Goal: Obtain resource: Download file/media

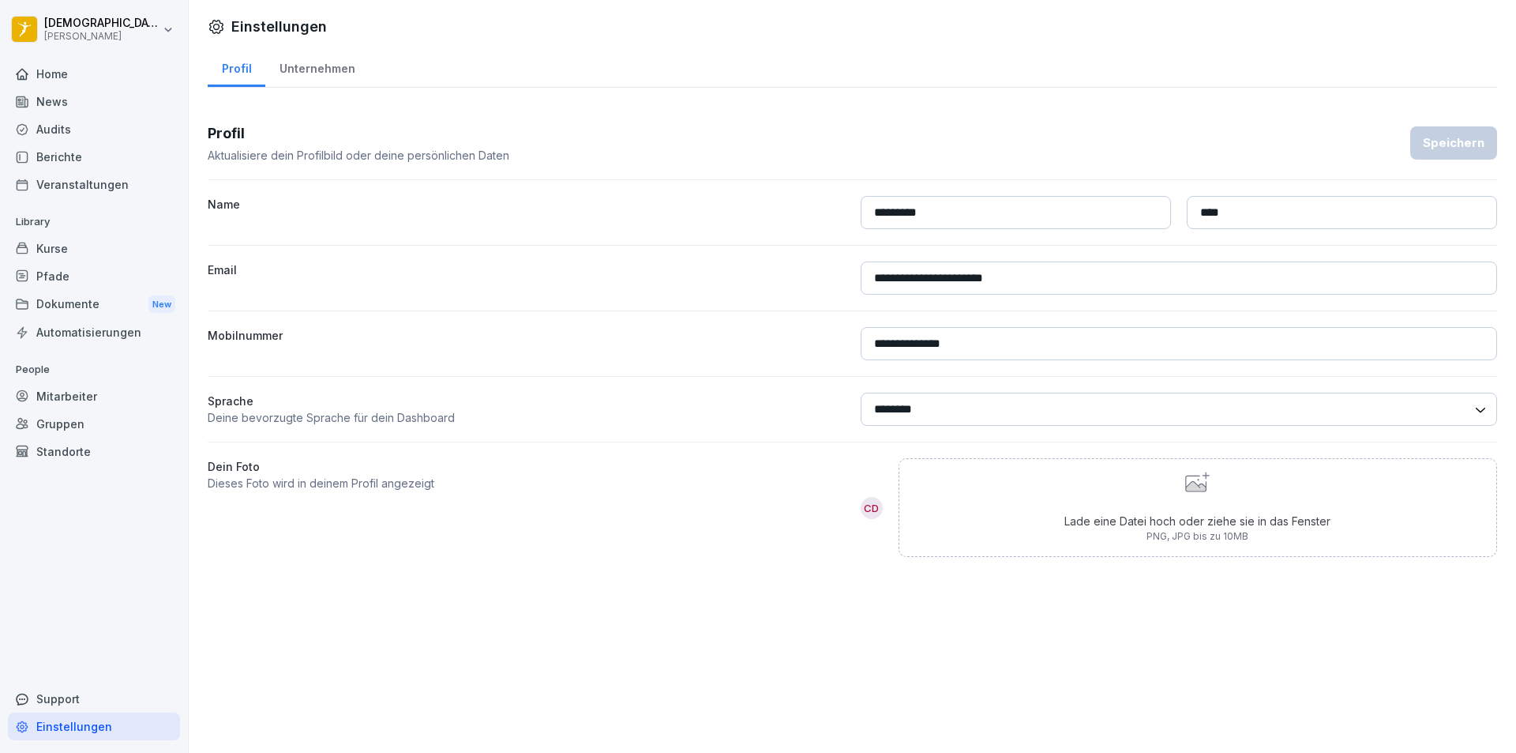
select select "**"
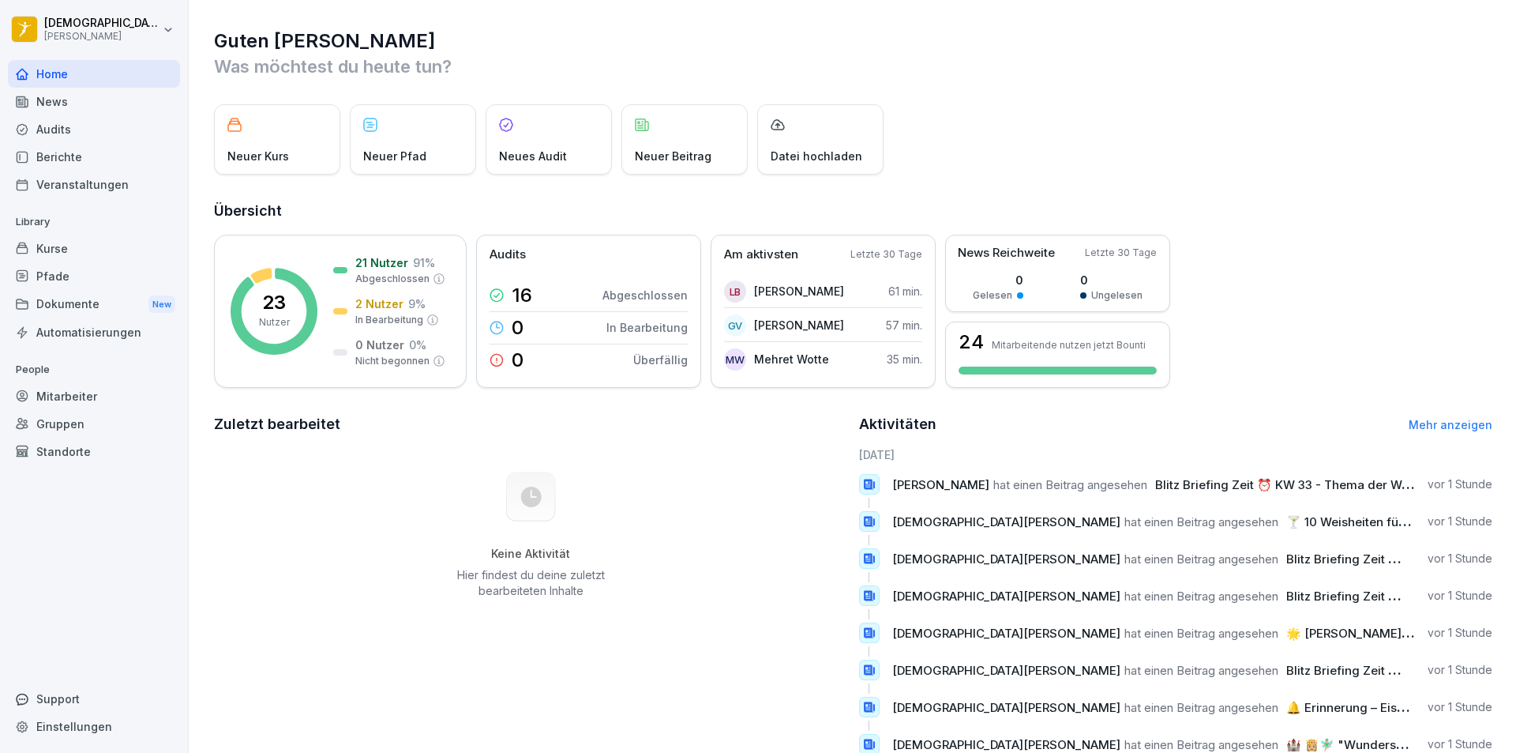
click at [63, 115] on div "News" at bounding box center [94, 102] width 172 height 28
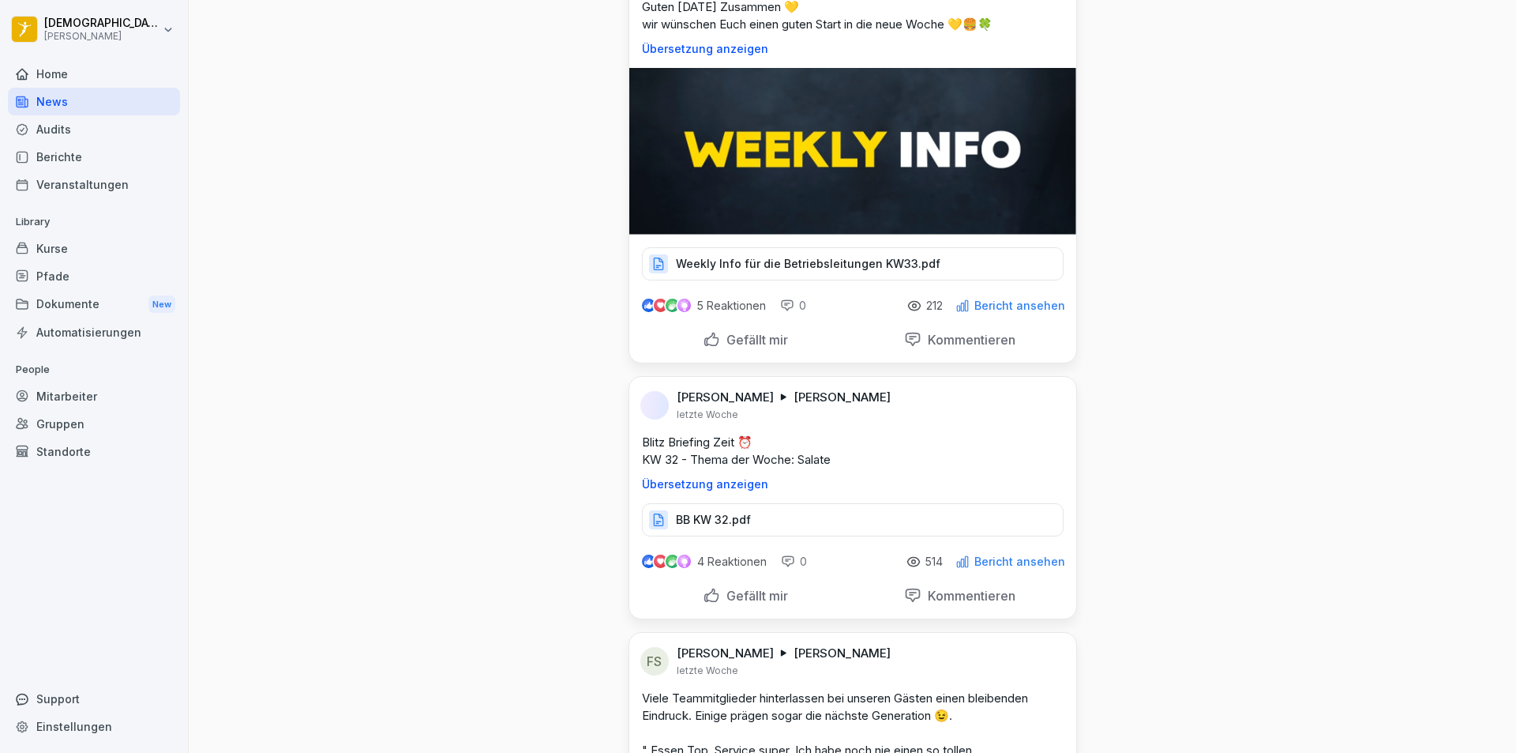
scroll to position [9305, 0]
